Goal: Navigation & Orientation: Go to known website

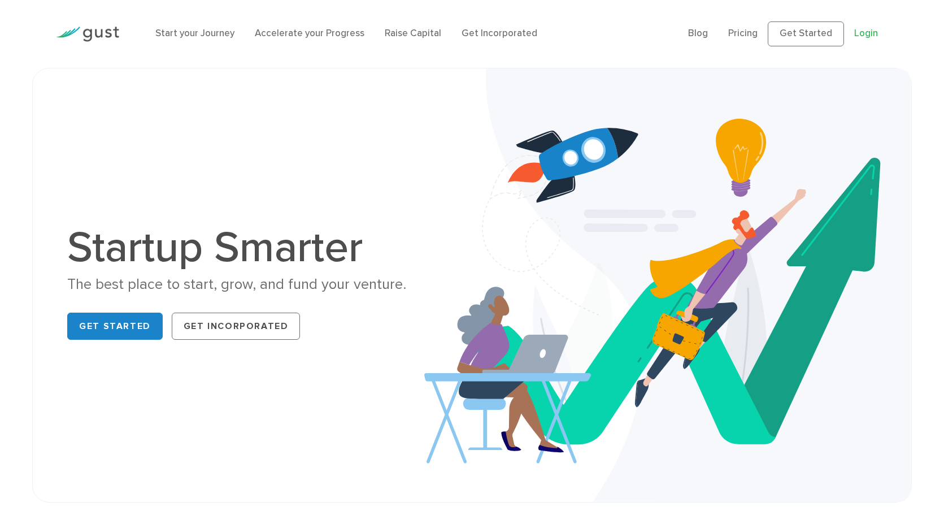
click at [866, 34] on link "Login" at bounding box center [866, 33] width 24 height 11
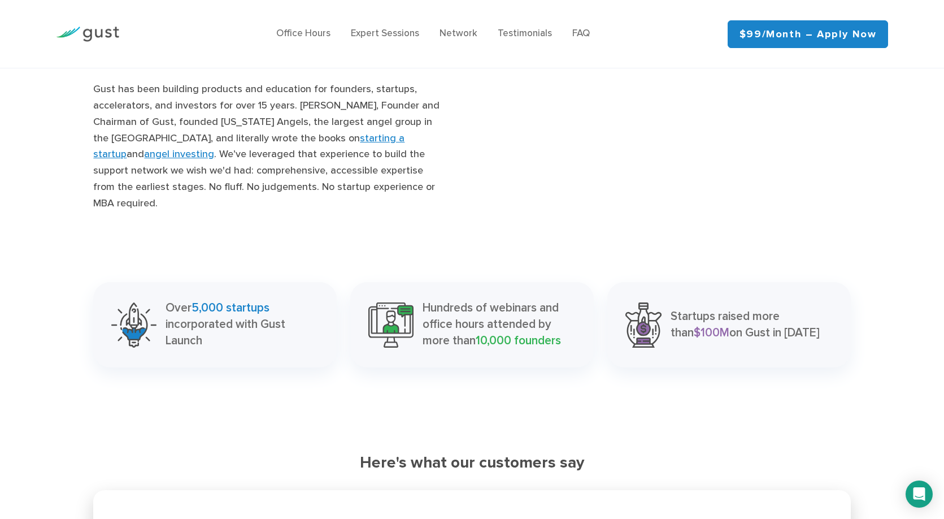
scroll to position [1184, 0]
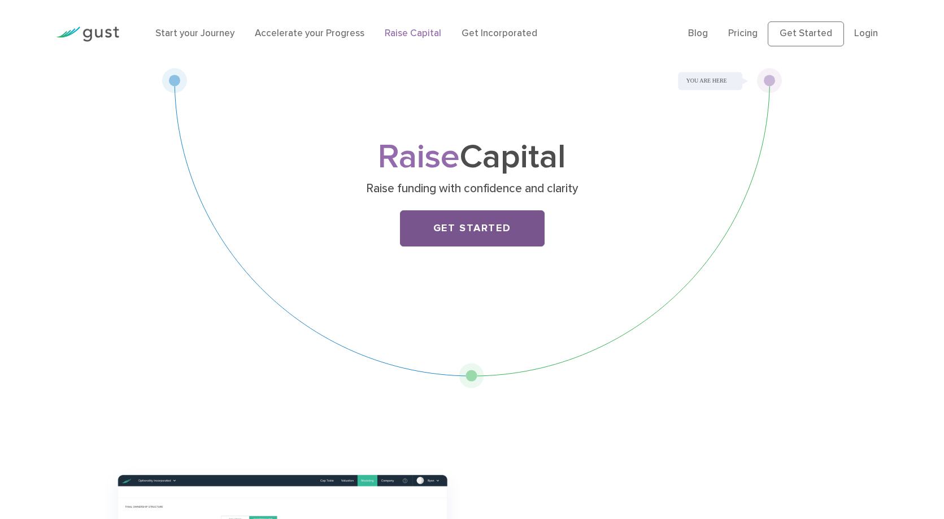
click at [504, 234] on link "Get Started" at bounding box center [472, 228] width 145 height 36
